Goal: Task Accomplishment & Management: Manage account settings

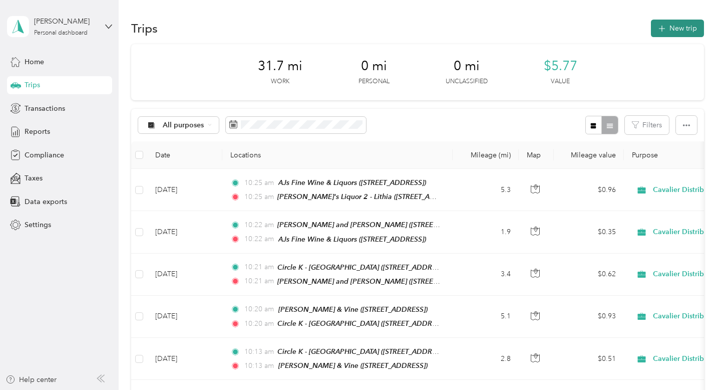
click at [683, 33] on button "New trip" at bounding box center [677, 29] width 53 height 18
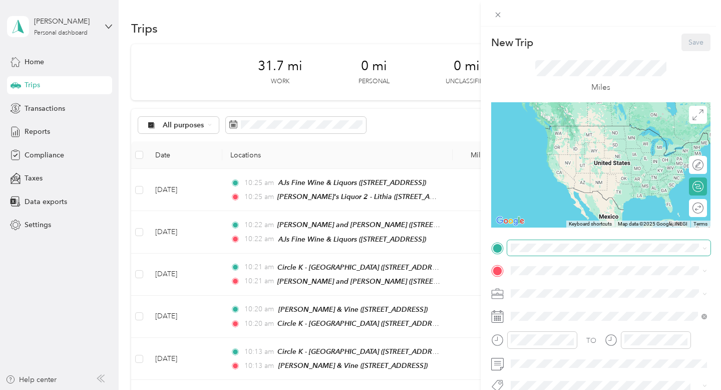
click at [602, 253] on span at bounding box center [608, 248] width 203 height 16
click at [620, 171] on div "TEAM [PERSON_NAME]'s Liquor 2 - Lithia [STREET_ADDRESS]" at bounding box center [617, 177] width 174 height 30
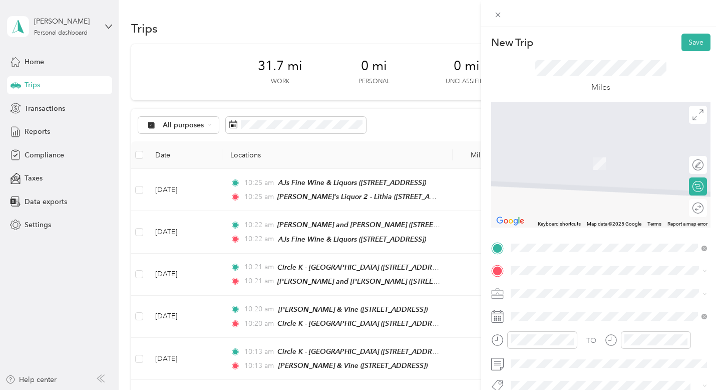
click at [571, 157] on div "TEAM Liquor and Cigar - [PERSON_NAME] [STREET_ADDRESS][PERSON_NAME]" at bounding box center [607, 156] width 155 height 25
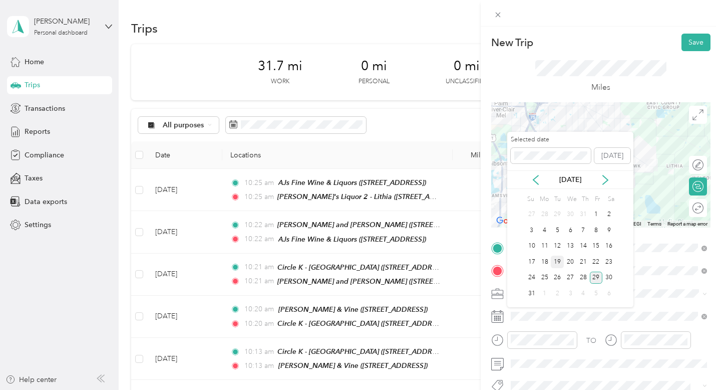
click at [558, 261] on div "19" at bounding box center [557, 261] width 13 height 13
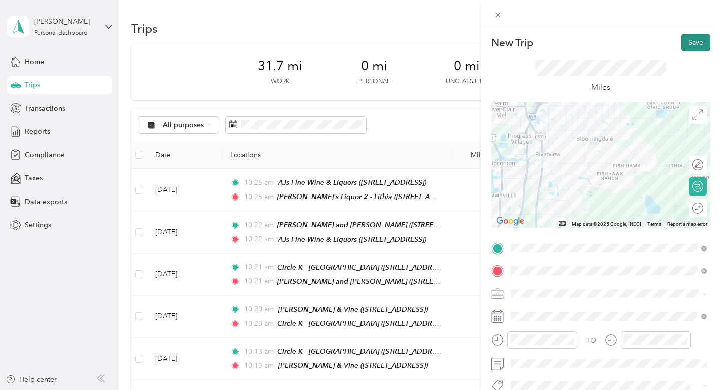
click at [701, 47] on button "Save" at bounding box center [696, 43] width 29 height 18
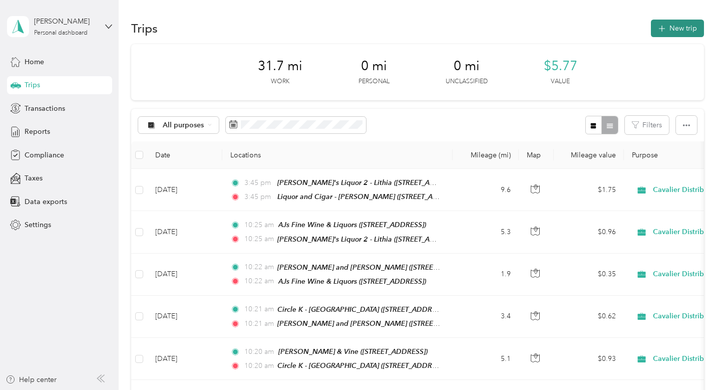
click at [676, 24] on button "New trip" at bounding box center [677, 29] width 53 height 18
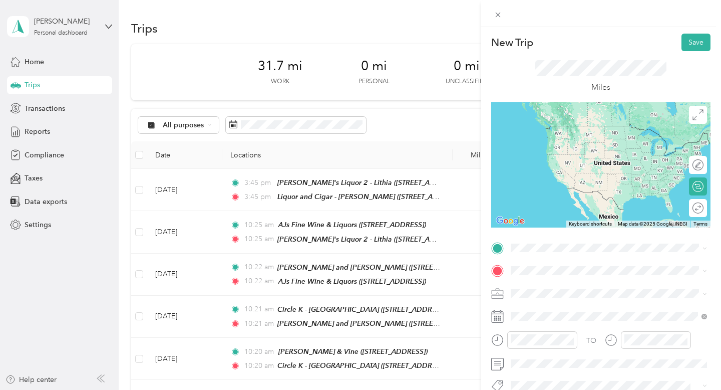
click at [586, 141] on span "[STREET_ADDRESS][PERSON_NAME]" at bounding box center [589, 143] width 119 height 9
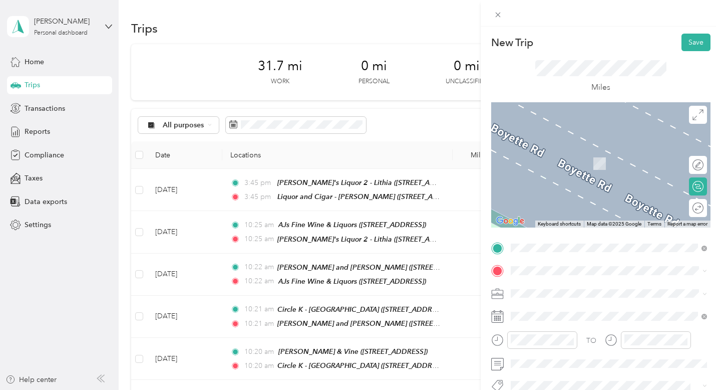
click at [575, 152] on strong "The Talking Pint" at bounding box center [590, 150] width 53 height 9
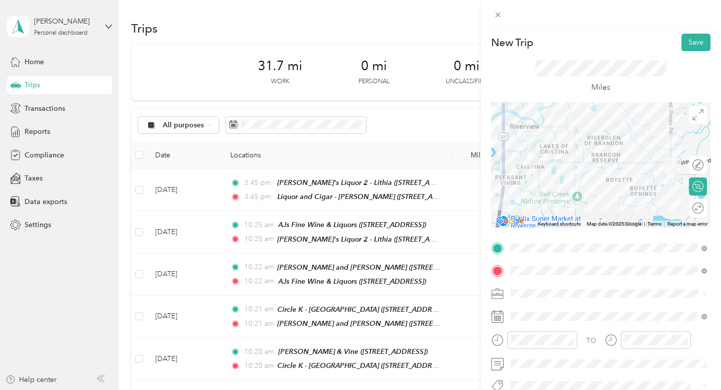
click at [475, 297] on div "New Trip Save This trip cannot be edited because it is either under review, app…" at bounding box center [360, 195] width 721 height 390
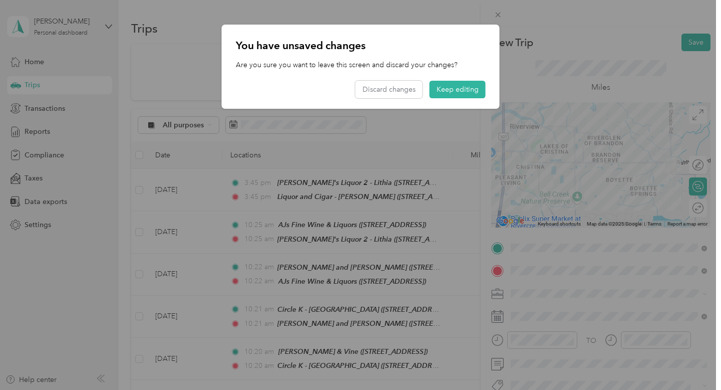
click at [525, 315] on div at bounding box center [360, 195] width 721 height 390
click at [448, 82] on button "Keep editing" at bounding box center [458, 90] width 56 height 18
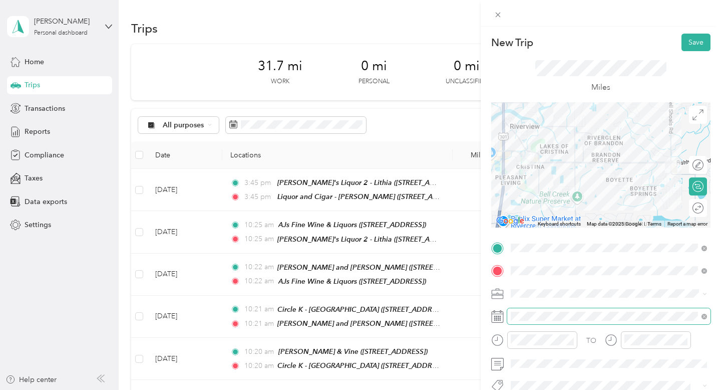
click at [526, 321] on span at bounding box center [608, 316] width 203 height 16
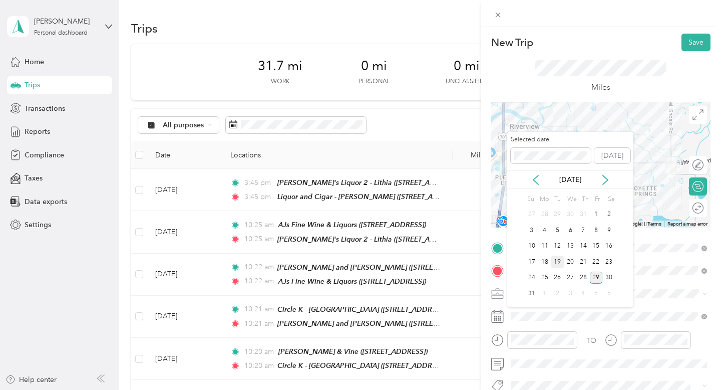
click at [555, 262] on div "19" at bounding box center [557, 261] width 13 height 13
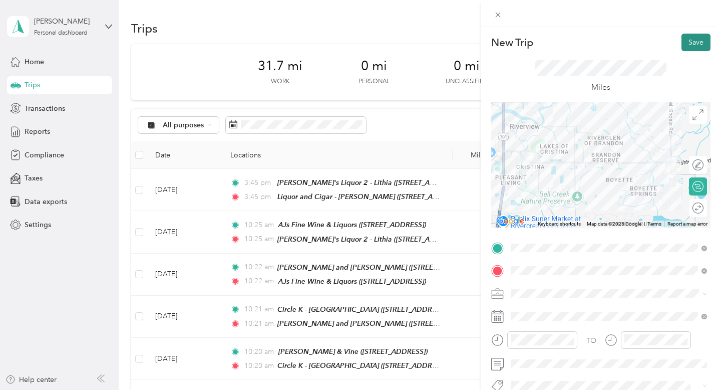
click at [690, 43] on button "Save" at bounding box center [696, 43] width 29 height 18
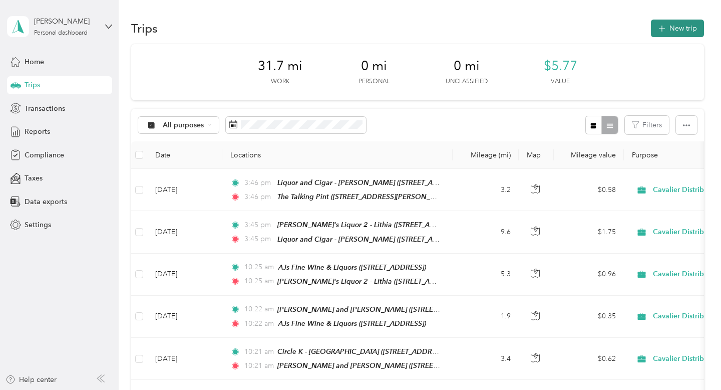
click at [681, 35] on button "New trip" at bounding box center [677, 29] width 53 height 18
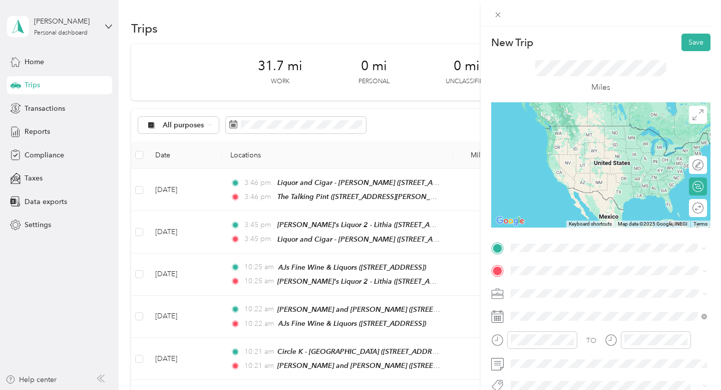
click at [595, 179] on div "TEAM The Talking Pint [STREET_ADDRESS][PERSON_NAME][PERSON_NAME]" at bounding box center [608, 172] width 189 height 28
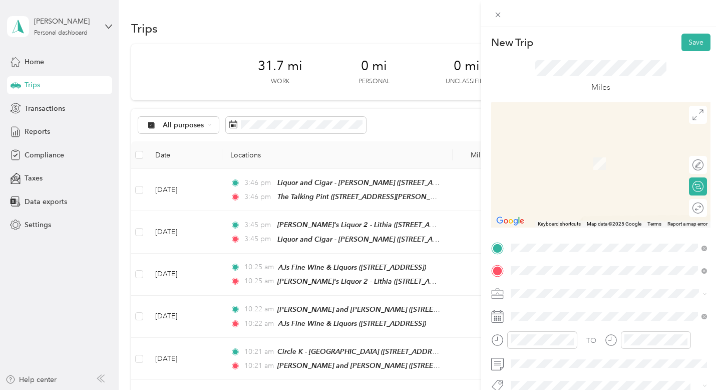
click at [594, 168] on span "[STREET_ADDRESS][PERSON_NAME]" at bounding box center [589, 172] width 119 height 9
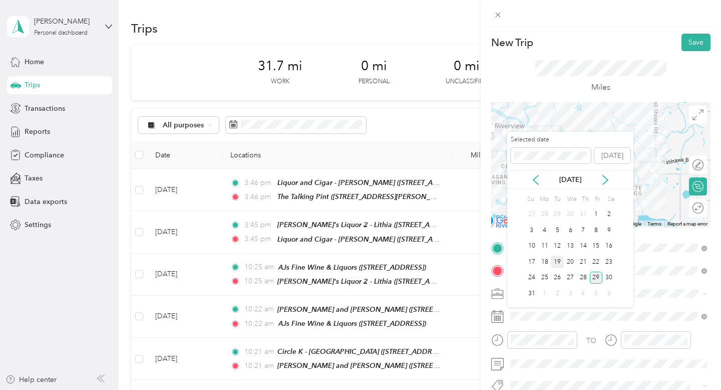
click at [555, 261] on div "19" at bounding box center [557, 261] width 13 height 13
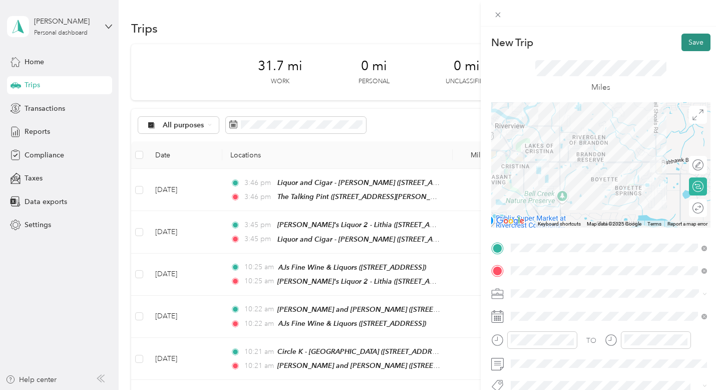
click at [689, 42] on button "Save" at bounding box center [696, 43] width 29 height 18
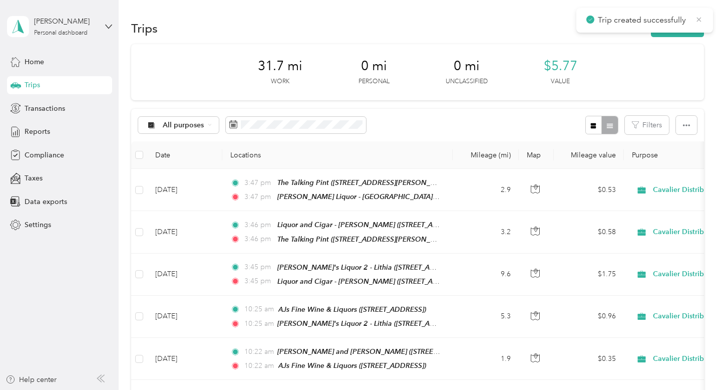
click at [699, 19] on icon at bounding box center [699, 19] width 8 height 9
click at [699, 28] on button "New trip" at bounding box center [677, 29] width 53 height 18
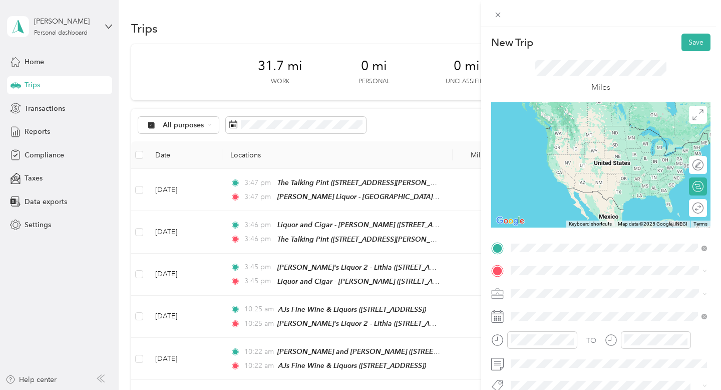
click at [578, 138] on div "TEAM [PERSON_NAME] Liquor - Riverview [STREET_ADDRESS][PERSON_NAME]" at bounding box center [617, 140] width 174 height 30
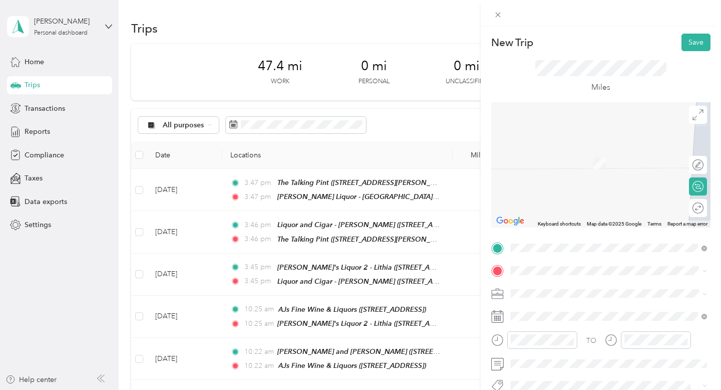
click at [602, 159] on div "TEAM Enjoy Liquors [STREET_ADDRESS][US_STATE]" at bounding box center [580, 157] width 100 height 25
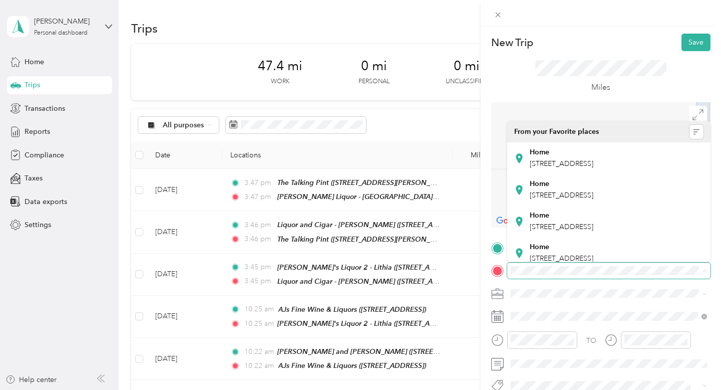
click at [694, 274] on span at bounding box center [608, 270] width 203 height 16
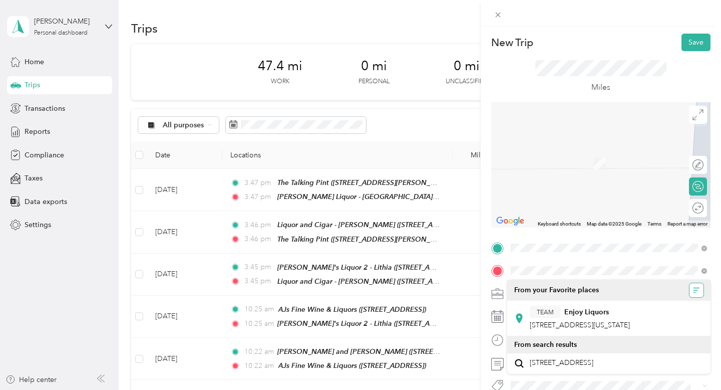
click at [698, 293] on icon "button" at bounding box center [696, 289] width 7 height 7
click at [657, 275] on span at bounding box center [608, 270] width 203 height 16
click at [182, 365] on div "New Trip Save This trip cannot be edited because it is either under review, app…" at bounding box center [360, 195] width 721 height 390
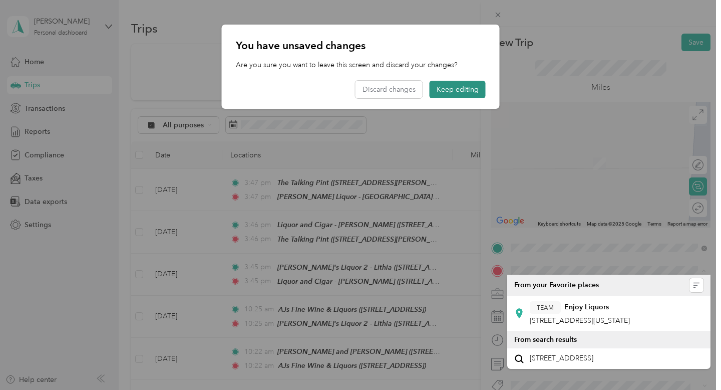
click at [472, 86] on button "Keep editing" at bounding box center [458, 90] width 56 height 18
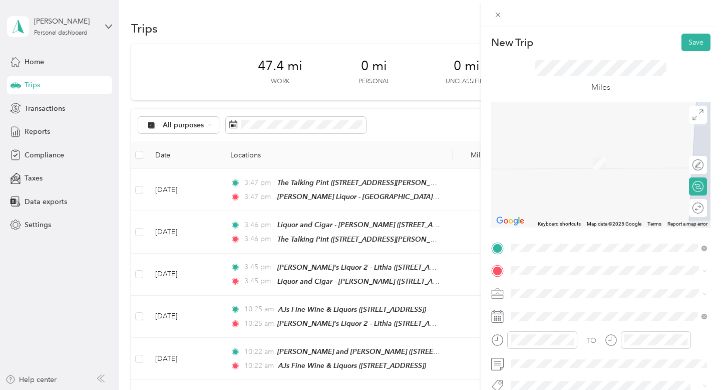
click at [603, 145] on span "[STREET_ADDRESS][US_STATE]" at bounding box center [580, 146] width 100 height 9
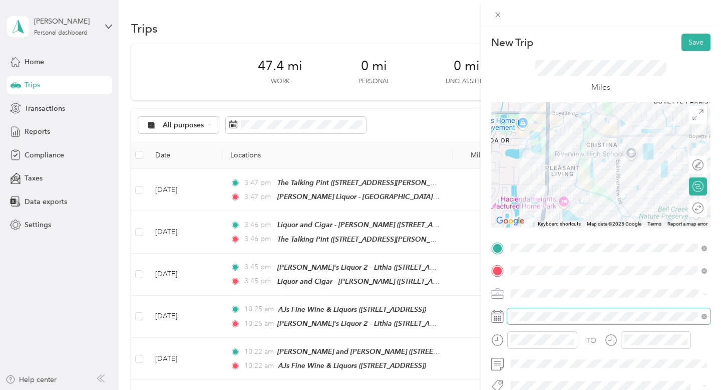
click at [556, 320] on span at bounding box center [608, 316] width 203 height 16
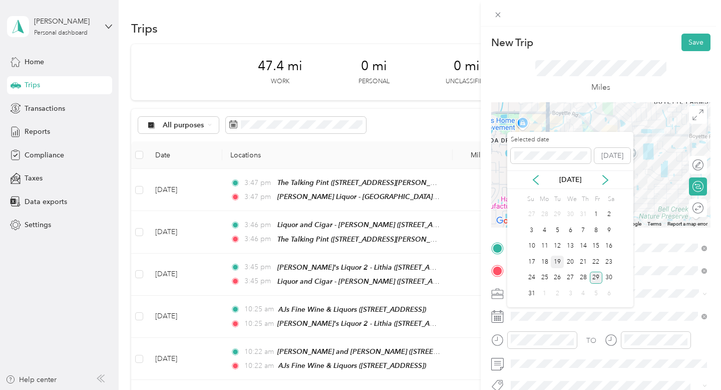
click at [560, 261] on div "19" at bounding box center [557, 261] width 13 height 13
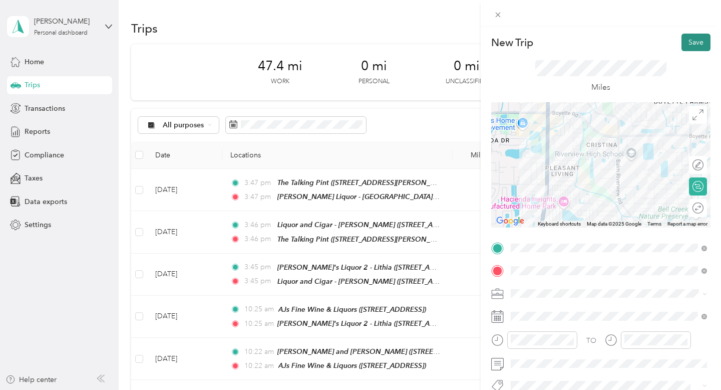
click at [698, 38] on button "Save" at bounding box center [696, 43] width 29 height 18
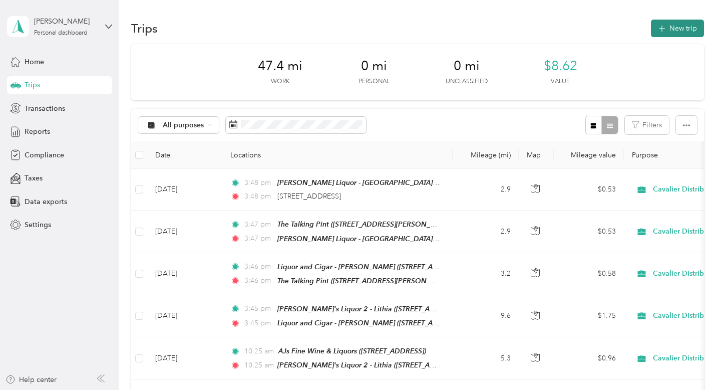
click at [687, 28] on button "New trip" at bounding box center [677, 29] width 53 height 18
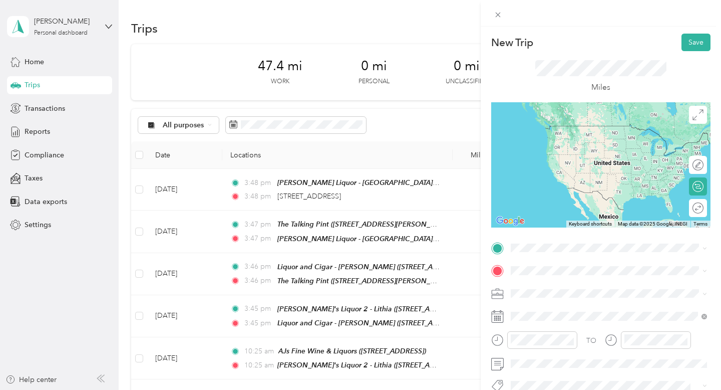
click at [569, 132] on li "[STREET_ADDRESS][US_STATE]" at bounding box center [608, 122] width 203 height 21
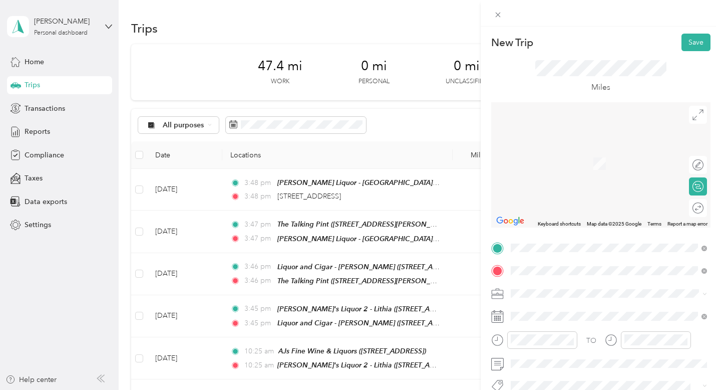
click at [557, 203] on div "TEAM Party Liquors - [GEOGRAPHIC_DATA] [STREET_ADDRESS]" at bounding box center [608, 195] width 189 height 28
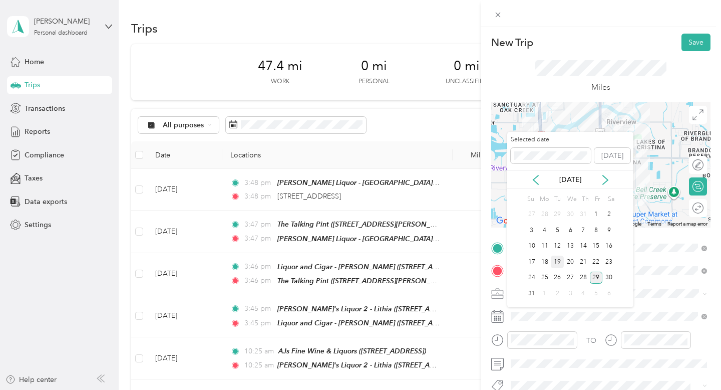
click at [559, 262] on div "19" at bounding box center [557, 261] width 13 height 13
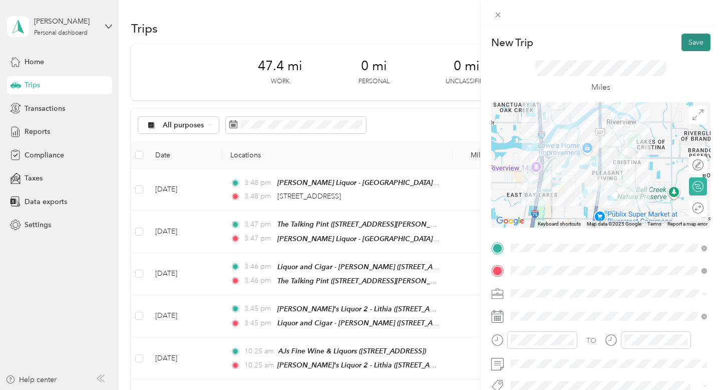
click at [690, 43] on button "Save" at bounding box center [696, 43] width 29 height 18
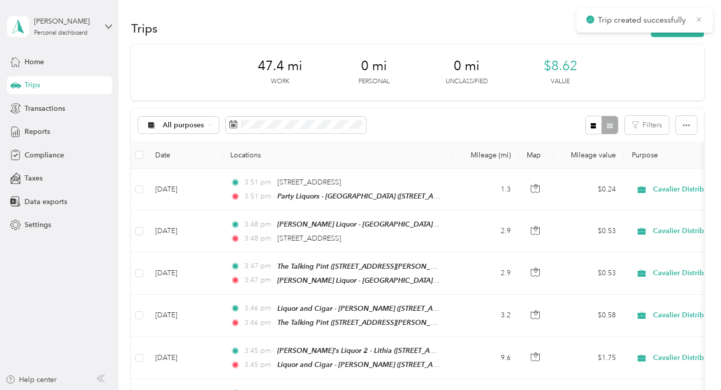
click at [701, 19] on icon at bounding box center [699, 19] width 8 height 9
click at [697, 28] on button "New trip" at bounding box center [677, 29] width 53 height 18
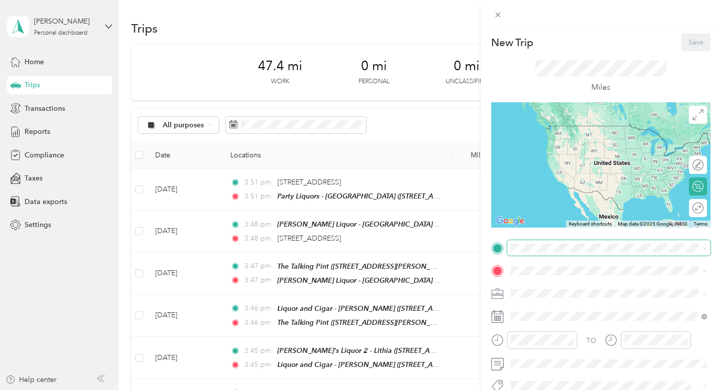
click at [569, 253] on span at bounding box center [608, 248] width 203 height 16
click at [550, 181] on li "TEAM Party Liquors - [GEOGRAPHIC_DATA] [STREET_ADDRESS]" at bounding box center [608, 169] width 203 height 35
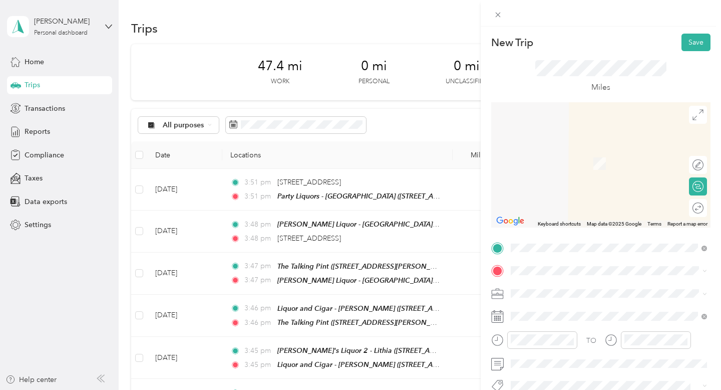
click at [567, 164] on span "[STREET_ADDRESS]" at bounding box center [562, 166] width 64 height 9
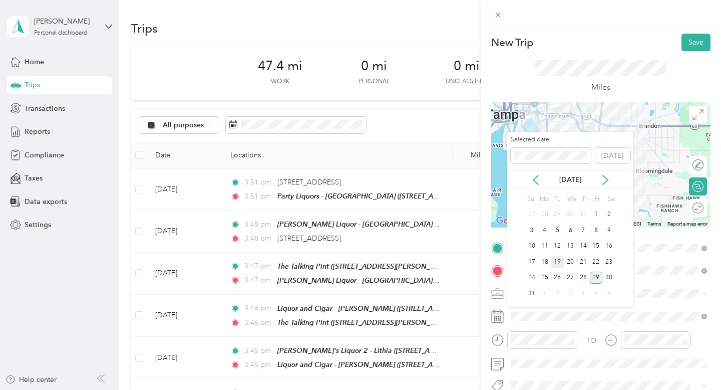
click at [556, 264] on div "19" at bounding box center [557, 261] width 13 height 13
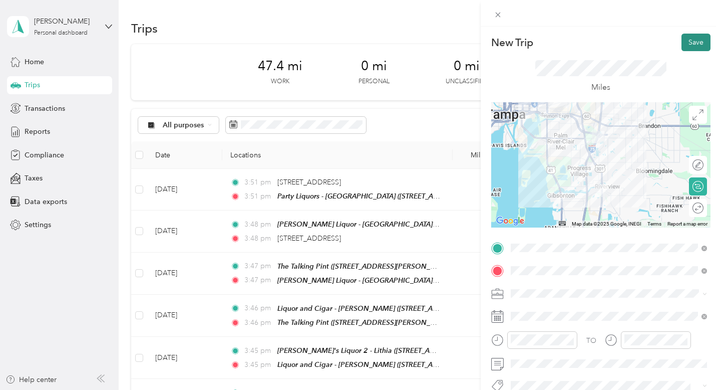
click at [691, 43] on button "Save" at bounding box center [696, 43] width 29 height 18
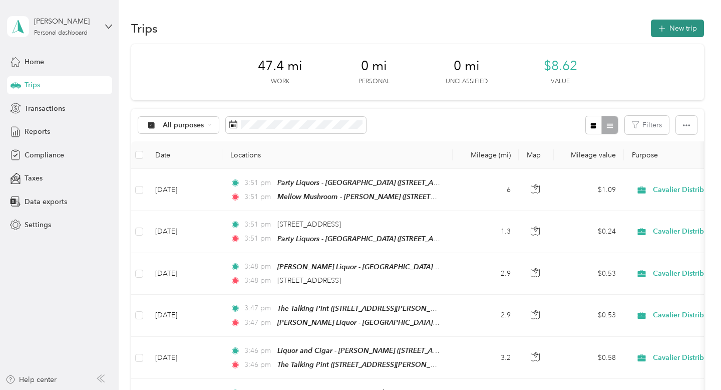
click at [693, 26] on button "New trip" at bounding box center [677, 29] width 53 height 18
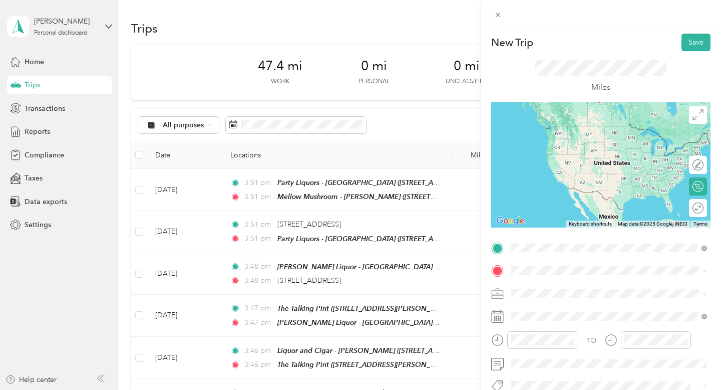
click at [593, 142] on span "[STREET_ADDRESS]" at bounding box center [562, 144] width 64 height 9
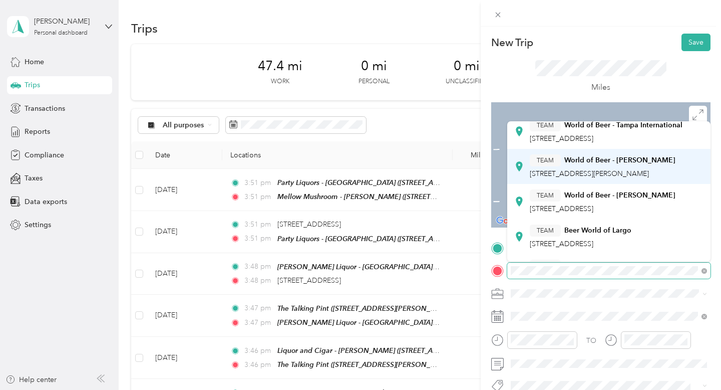
scroll to position [101, 0]
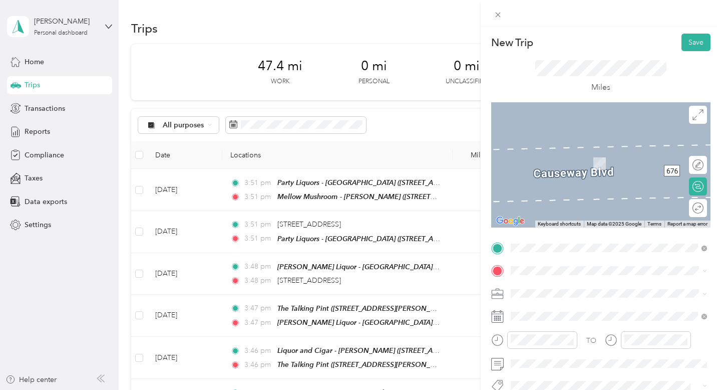
click at [586, 196] on div "TEAM World of Beer - [PERSON_NAME] [STREET_ADDRESS]" at bounding box center [603, 196] width 146 height 25
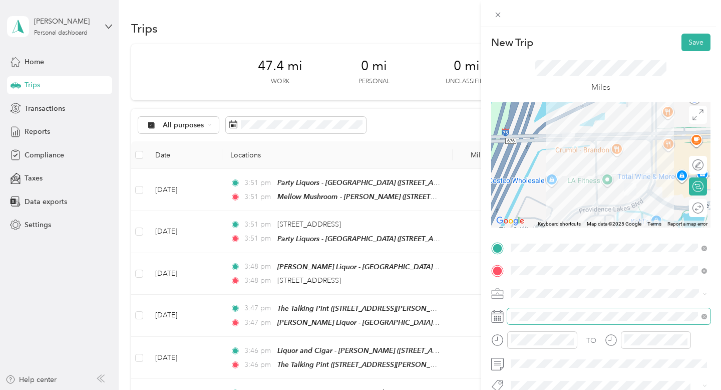
click at [562, 320] on span at bounding box center [608, 316] width 203 height 16
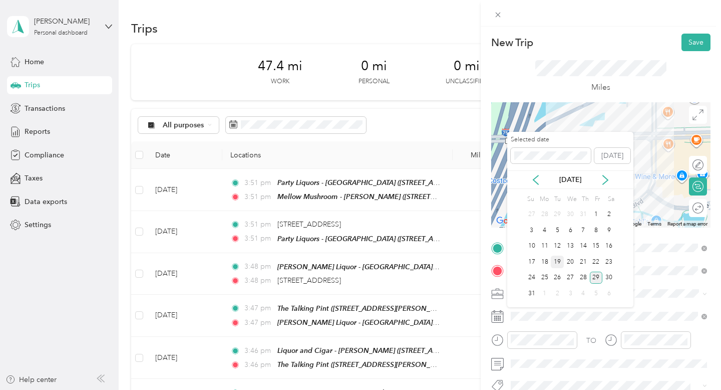
click at [557, 262] on div "19" at bounding box center [557, 261] width 13 height 13
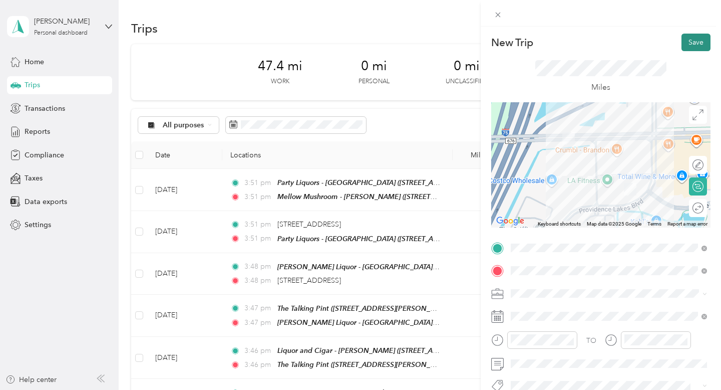
click at [685, 41] on button "Save" at bounding box center [696, 43] width 29 height 18
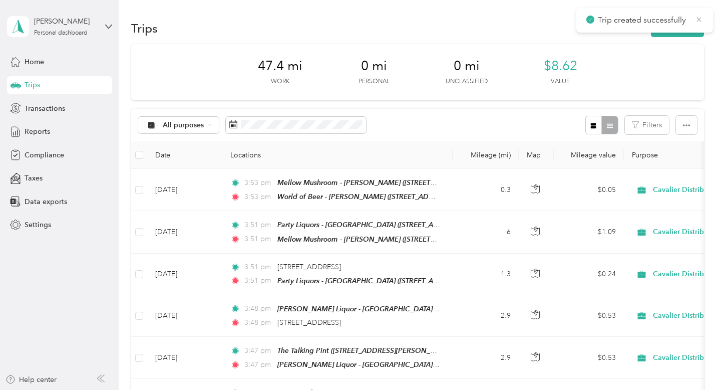
click at [698, 22] on icon at bounding box center [699, 19] width 8 height 9
click at [697, 24] on button "New trip" at bounding box center [677, 29] width 53 height 18
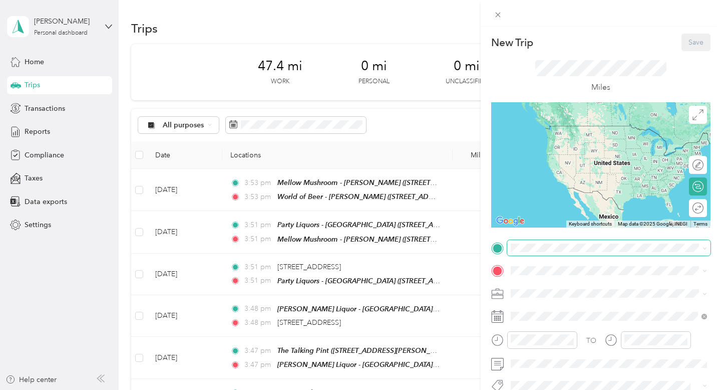
click at [542, 252] on span at bounding box center [608, 248] width 203 height 16
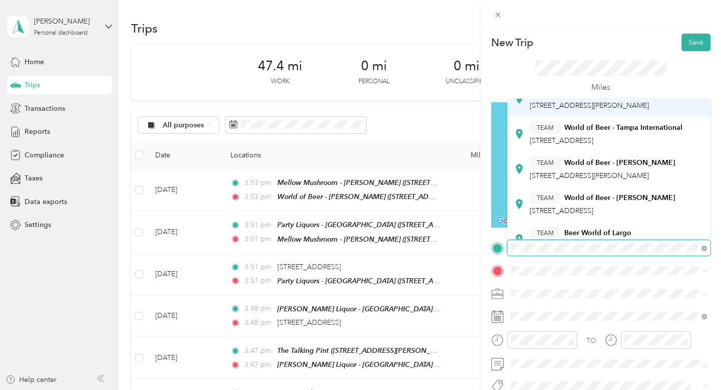
scroll to position [81, 0]
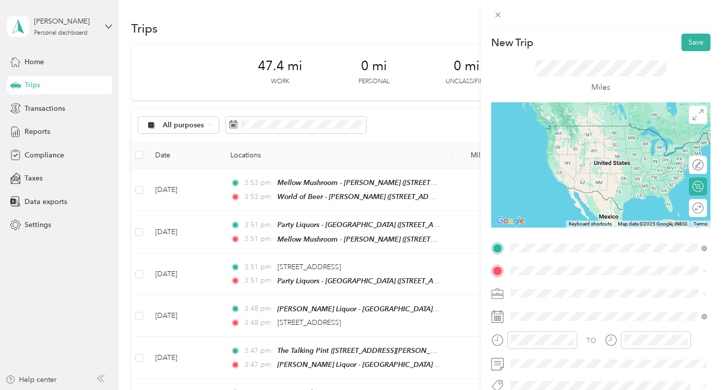
click at [597, 189] on strong "World of Beer - [PERSON_NAME]" at bounding box center [619, 190] width 111 height 9
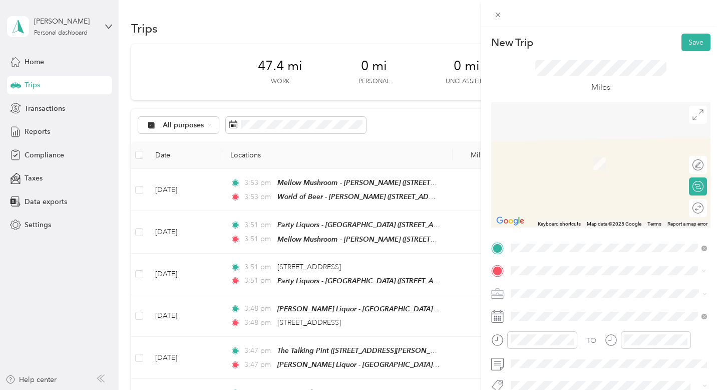
click at [594, 163] on span "[STREET_ADDRESS]" at bounding box center [562, 167] width 64 height 9
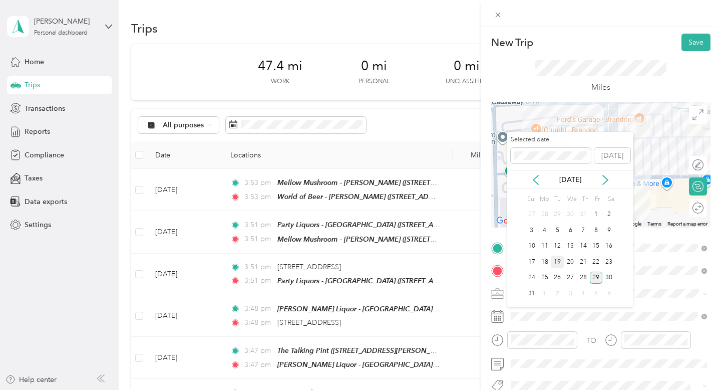
click at [557, 262] on div "19" at bounding box center [557, 261] width 13 height 13
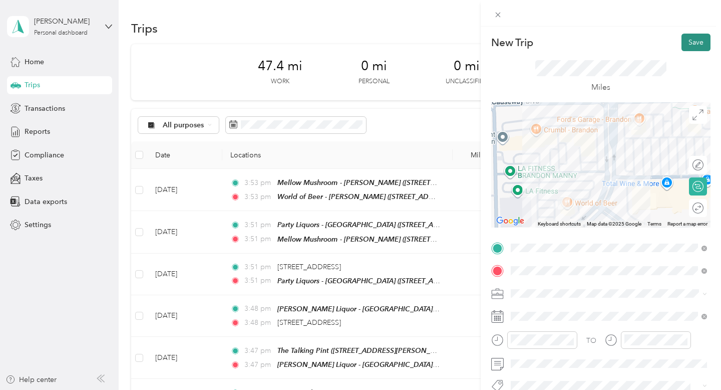
click at [693, 41] on button "Save" at bounding box center [696, 43] width 29 height 18
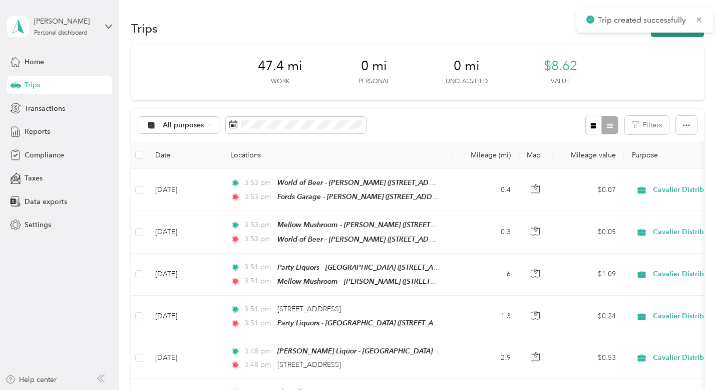
click at [676, 35] on button "New trip" at bounding box center [677, 29] width 53 height 18
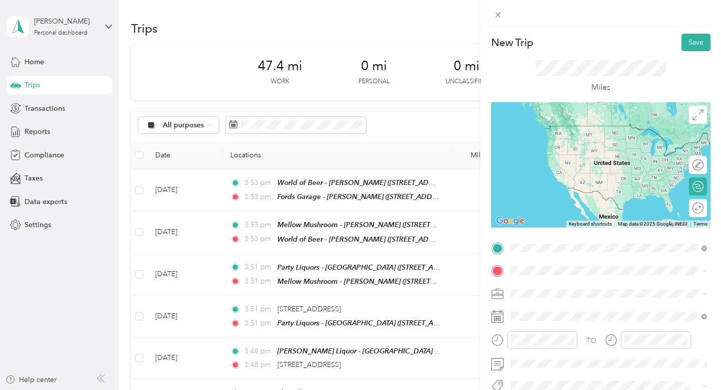
click at [631, 137] on div "TEAM Fords Garage - [PERSON_NAME] [STREET_ADDRESS][PERSON_NAME]" at bounding box center [602, 137] width 144 height 25
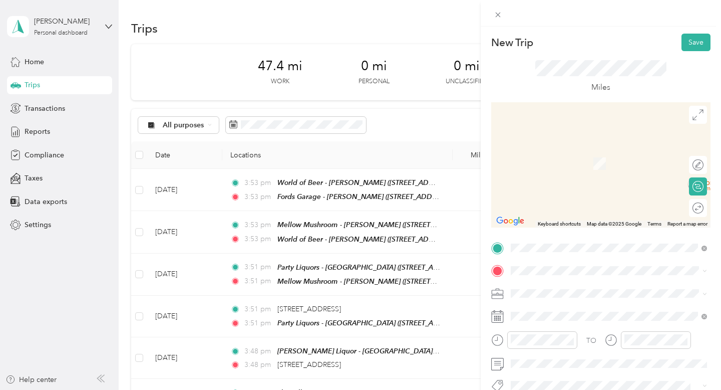
click at [571, 255] on strong "Cigars International - [GEOGRAPHIC_DATA]" at bounding box center [634, 258] width 140 height 18
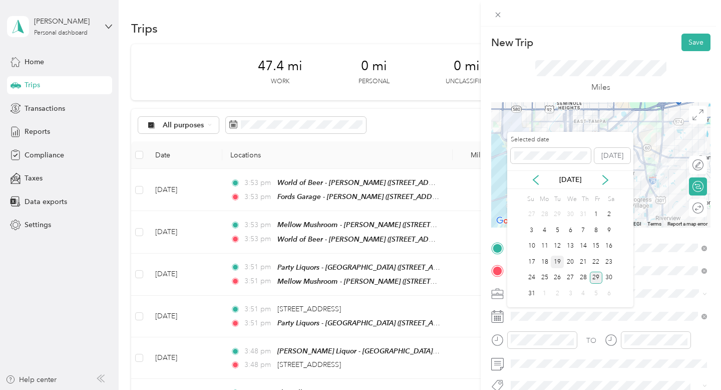
click at [556, 261] on div "19" at bounding box center [557, 261] width 13 height 13
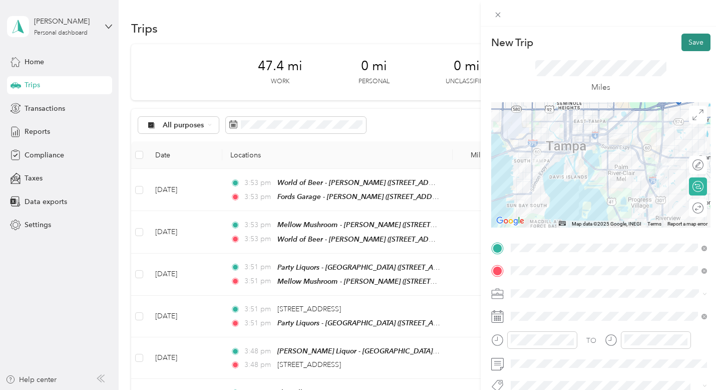
click at [695, 38] on button "Save" at bounding box center [696, 43] width 29 height 18
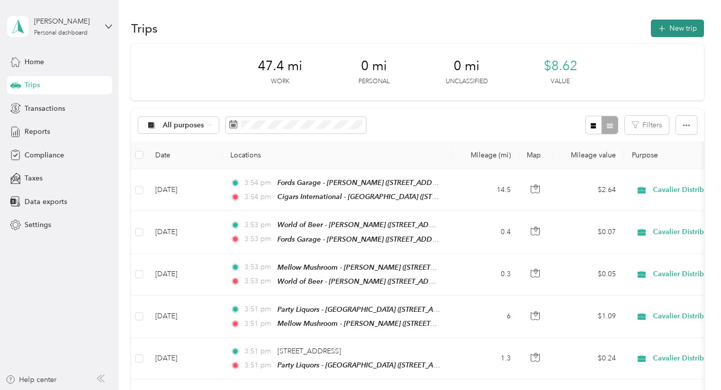
click at [672, 31] on button "New trip" at bounding box center [677, 29] width 53 height 18
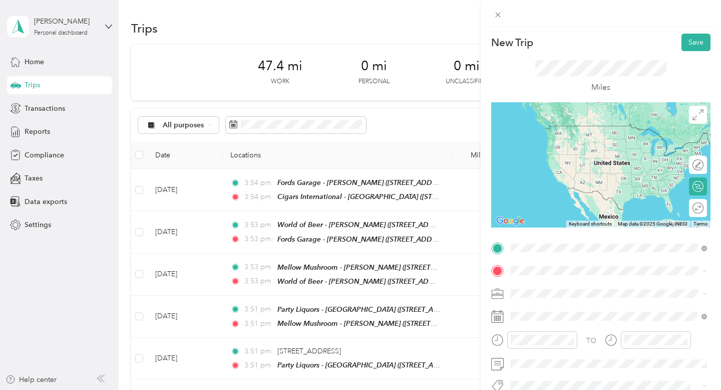
click at [555, 232] on button "TEAM" at bounding box center [545, 238] width 31 height 13
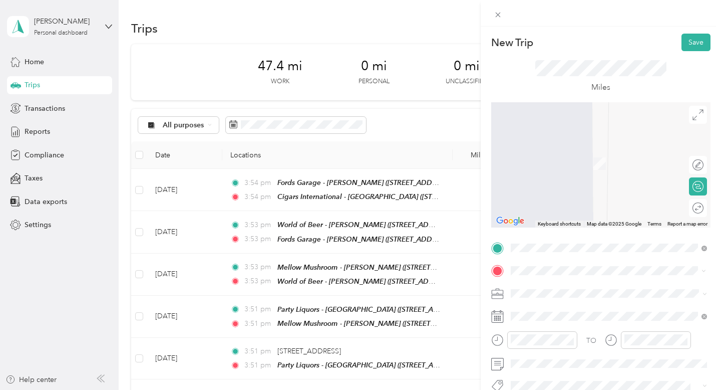
click at [598, 200] on div "TEAM Ybor City Wine Bar [STREET_ADDRESS]" at bounding box center [579, 195] width 98 height 25
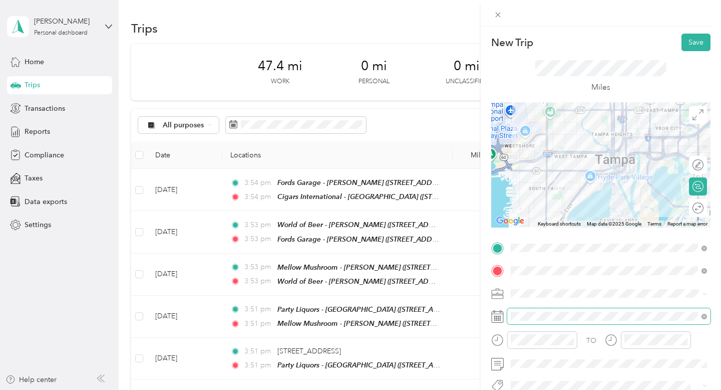
click at [509, 311] on span at bounding box center [608, 316] width 203 height 16
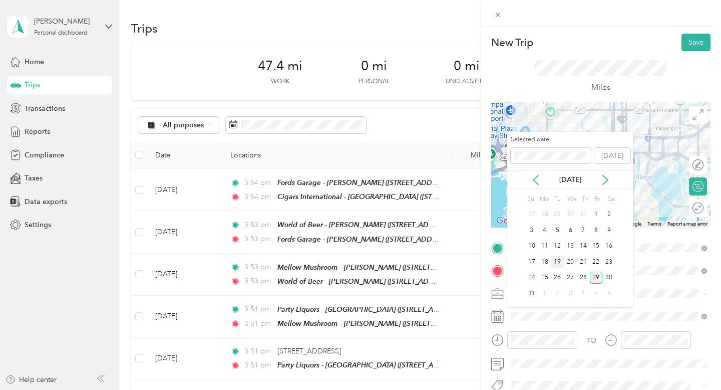
click at [560, 261] on div "19" at bounding box center [557, 261] width 13 height 13
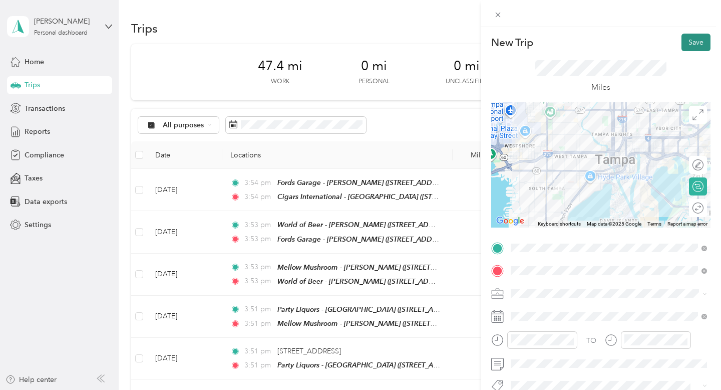
click at [694, 38] on button "Save" at bounding box center [696, 43] width 29 height 18
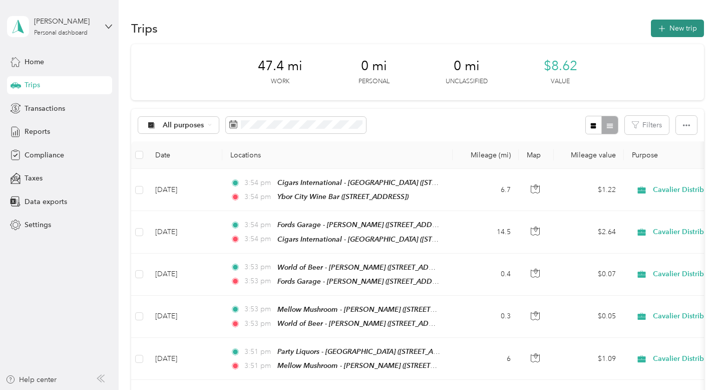
click at [667, 25] on icon "button" at bounding box center [662, 29] width 12 height 12
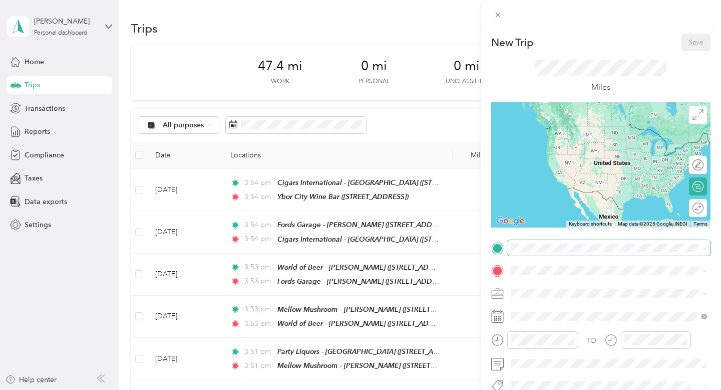
click at [539, 242] on span at bounding box center [608, 248] width 203 height 16
click at [580, 165] on div "TEAM Ybor City Wine Bar" at bounding box center [579, 165] width 98 height 13
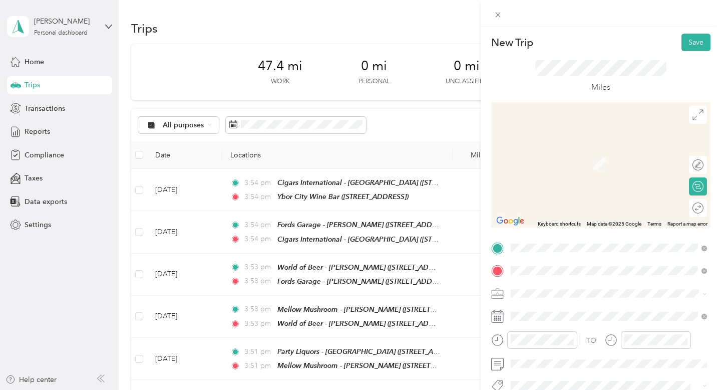
click at [554, 160] on span "[STREET_ADDRESS]" at bounding box center [562, 163] width 64 height 9
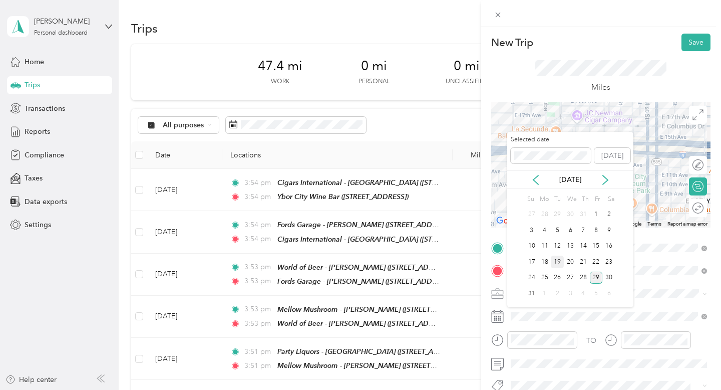
click at [560, 262] on div "19" at bounding box center [557, 261] width 13 height 13
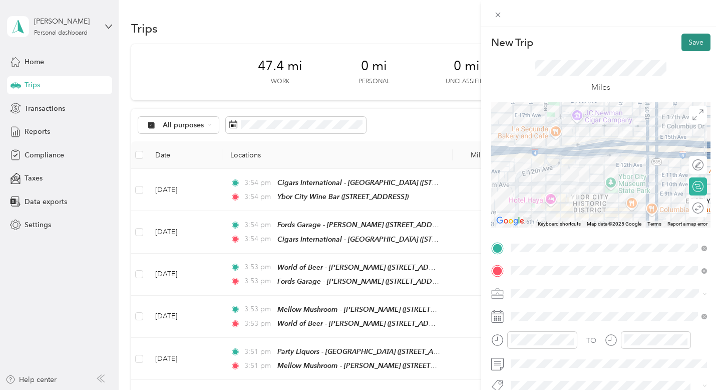
click at [699, 36] on button "Save" at bounding box center [696, 43] width 29 height 18
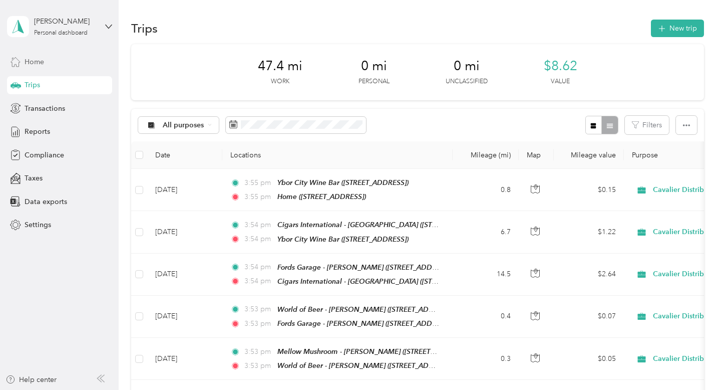
click at [38, 61] on span "Home" at bounding box center [35, 62] width 20 height 11
